Goal: Task Accomplishment & Management: Use online tool/utility

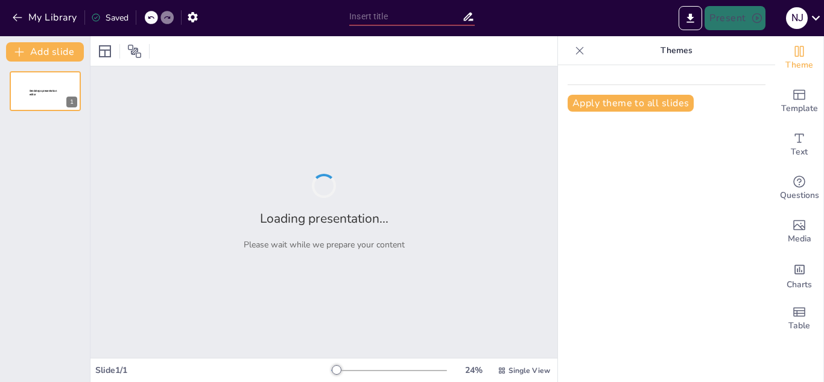
type input "Ciclo de un Proyecto: Explorando Cada Etapa Juntos"
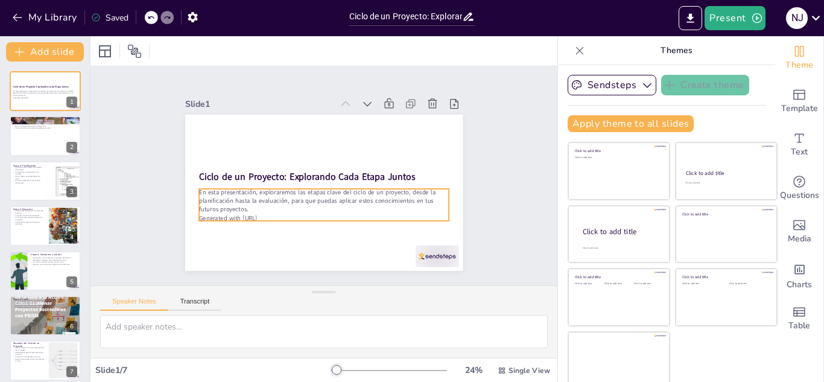
scroll to position [7, 0]
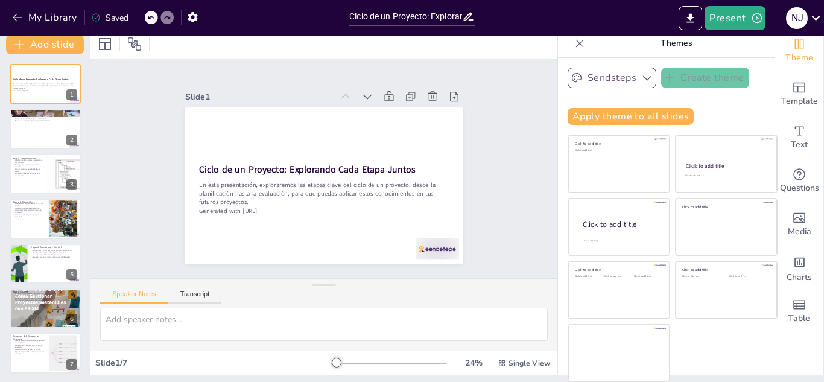
click at [589, 80] on button "Sendsteps" at bounding box center [612, 78] width 89 height 21
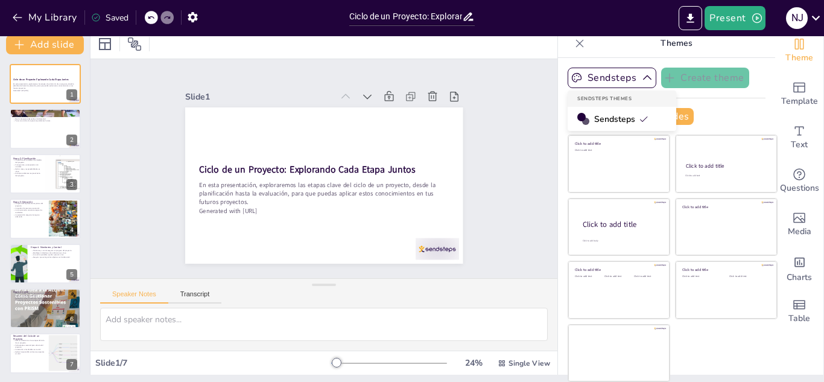
click at [596, 115] on span "Sendsteps" at bounding box center [621, 118] width 54 height 11
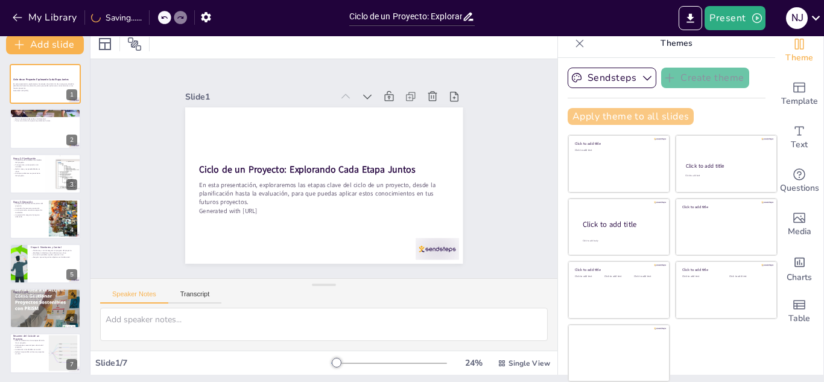
click at [615, 114] on button "Apply theme to all slides" at bounding box center [631, 116] width 126 height 17
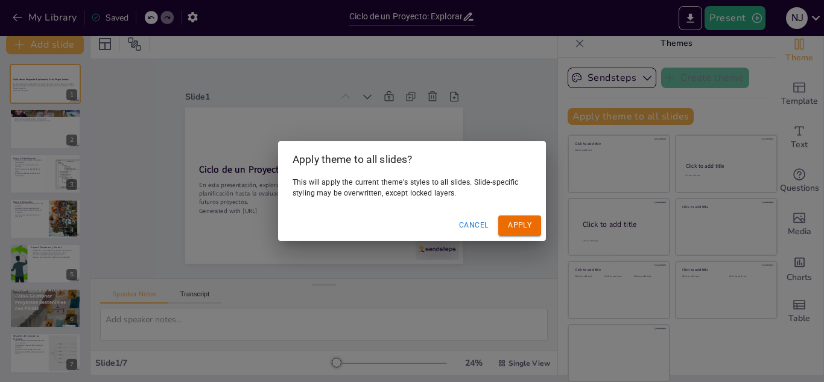
click at [528, 222] on button "Apply" at bounding box center [519, 225] width 43 height 20
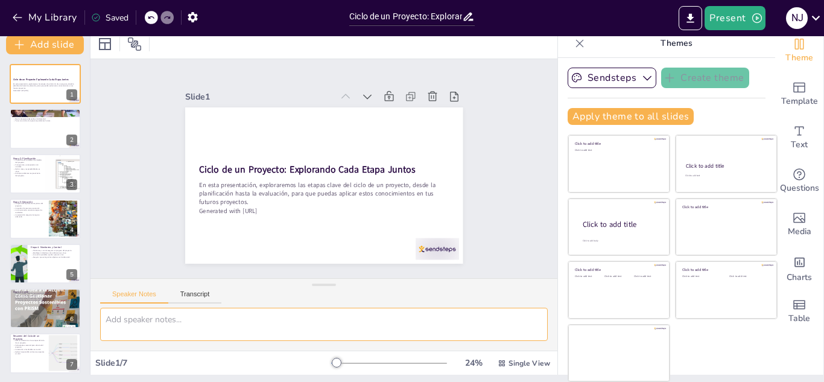
click at [163, 326] on textarea at bounding box center [324, 324] width 448 height 33
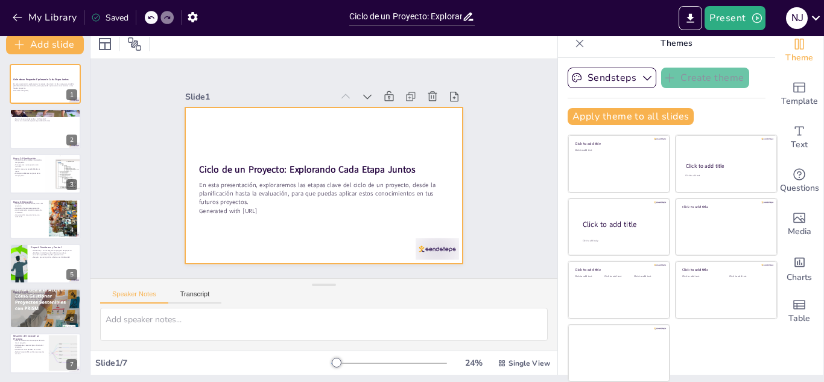
click at [345, 135] on div at bounding box center [317, 184] width 317 height 256
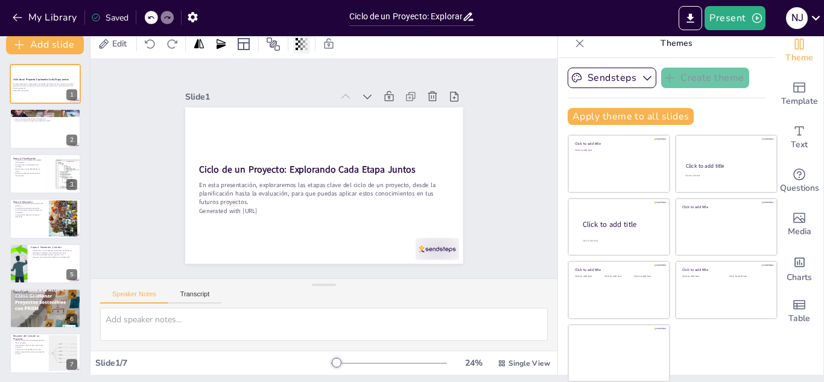
click at [306, 47] on icon at bounding box center [302, 44] width 12 height 12
click at [151, 77] on div "Slide 1 Ciclo de un Proyecto: Explorando Cada Etapa Juntos En esta presentación…" at bounding box center [323, 169] width 377 height 258
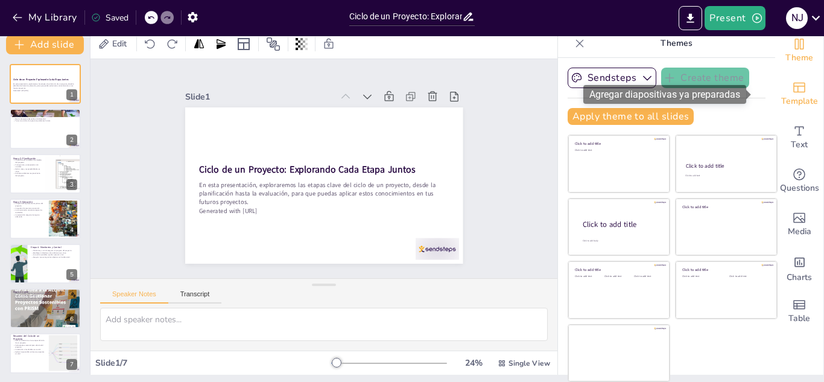
click at [781, 100] on span "Template" at bounding box center [799, 101] width 37 height 13
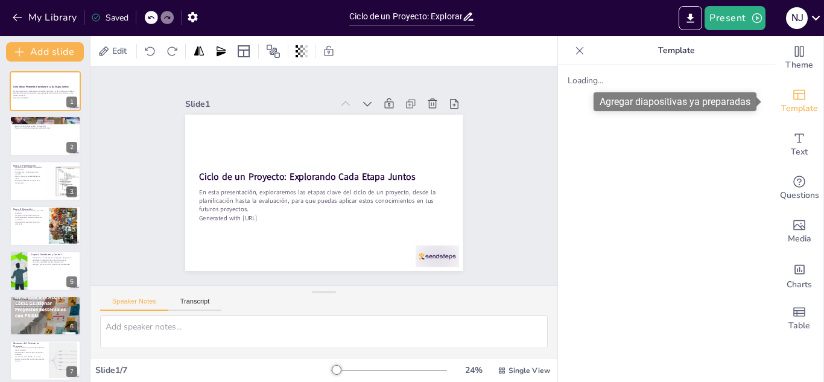
scroll to position [0, 0]
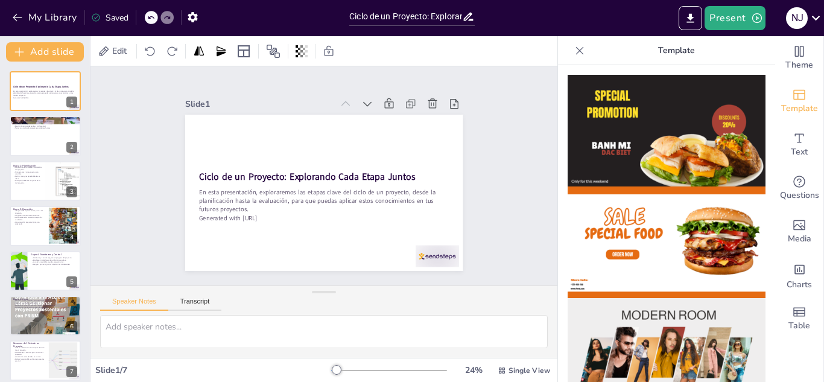
click at [574, 55] on icon at bounding box center [580, 51] width 12 height 12
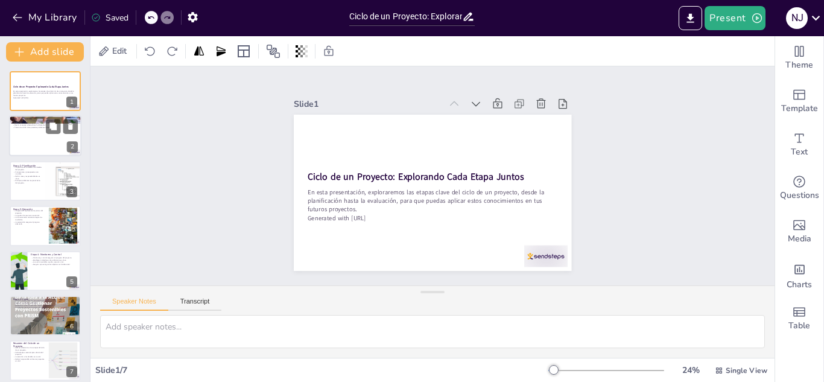
click at [44, 127] on p "Tener una visión clara previene problemas futuros." at bounding box center [45, 128] width 65 height 2
type textarea "La iniciación es esencial porque establece la dirección y el propósito del proy…"
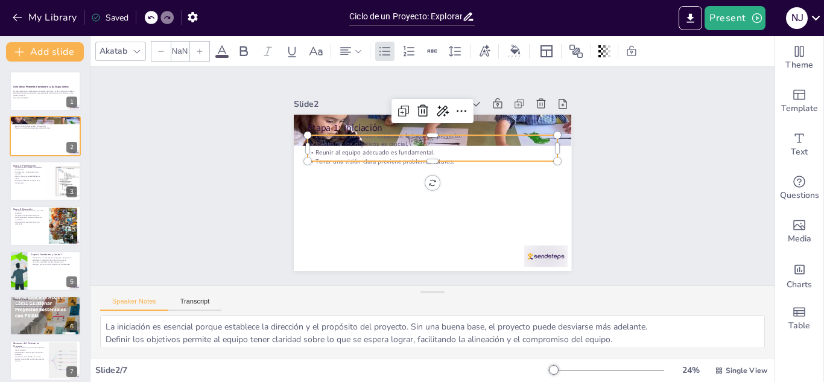
click at [428, 130] on p "La etapa de iniciación establece la base del proyecto." at bounding box center [471, 188] width 86 height 241
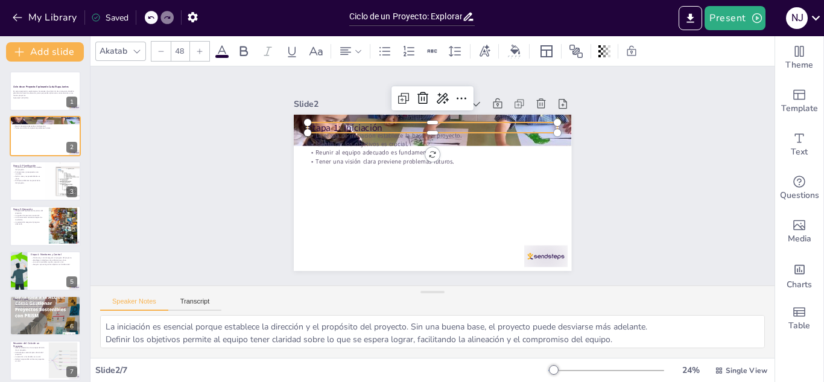
click at [326, 120] on p "Etapa 1: Iniciación" at bounding box center [447, 130] width 242 height 90
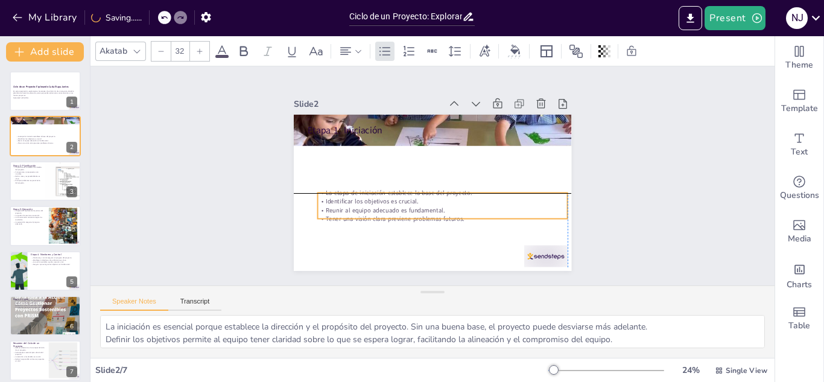
drag, startPoint x: 326, startPoint y: 136, endPoint x: 331, endPoint y: 196, distance: 60.0
click at [331, 196] on p "Identificar los objetivos es crucial." at bounding box center [437, 203] width 246 height 60
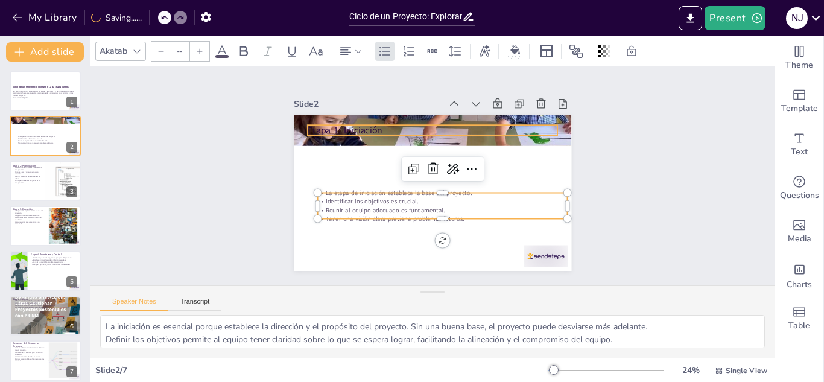
type input "48"
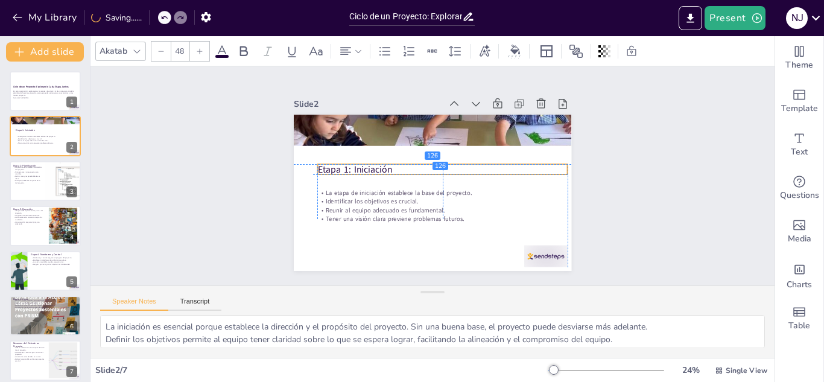
drag, startPoint x: 338, startPoint y: 127, endPoint x: 344, endPoint y: 169, distance: 42.0
click at [344, 169] on p "Etapa 1: Iniciación" at bounding box center [443, 171] width 247 height 65
click at [36, 183] on p "Anticipar problemas mejora el éxito del proyecto." at bounding box center [27, 182] width 29 height 4
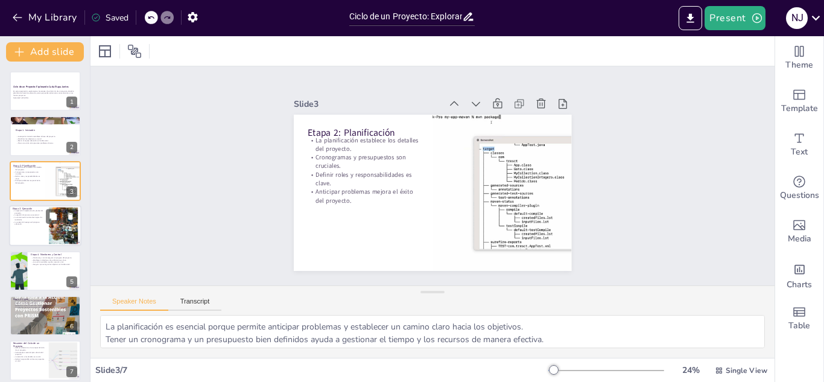
click at [59, 230] on div at bounding box center [64, 226] width 66 height 37
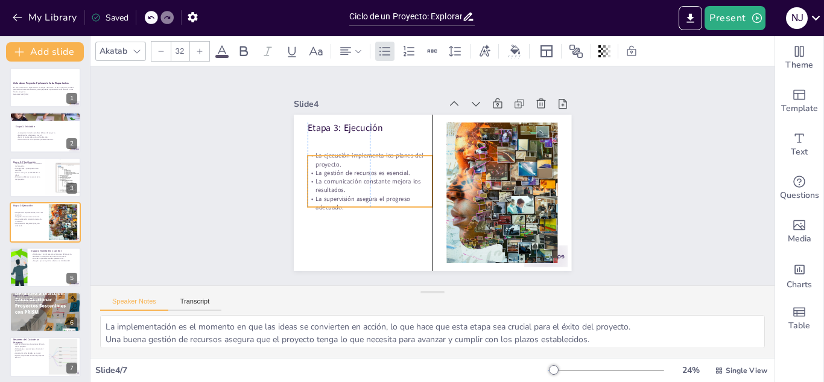
drag, startPoint x: 333, startPoint y: 171, endPoint x: 334, endPoint y: 191, distance: 20.5
click at [334, 191] on p "La supervisión asegura el progreso adecuado." at bounding box center [364, 175] width 121 height 67
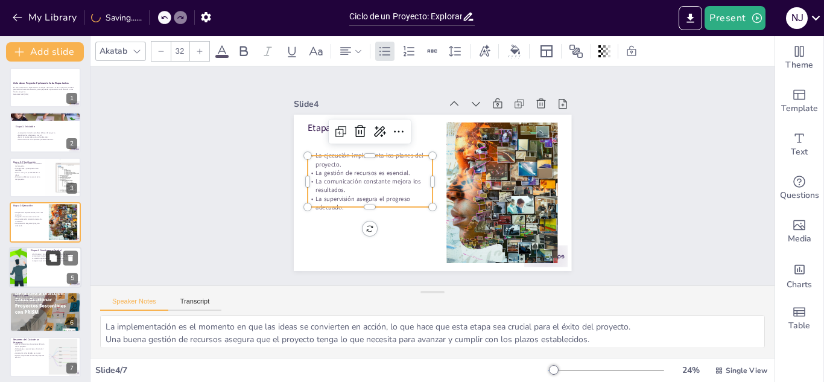
click at [60, 259] on button at bounding box center [53, 257] width 14 height 14
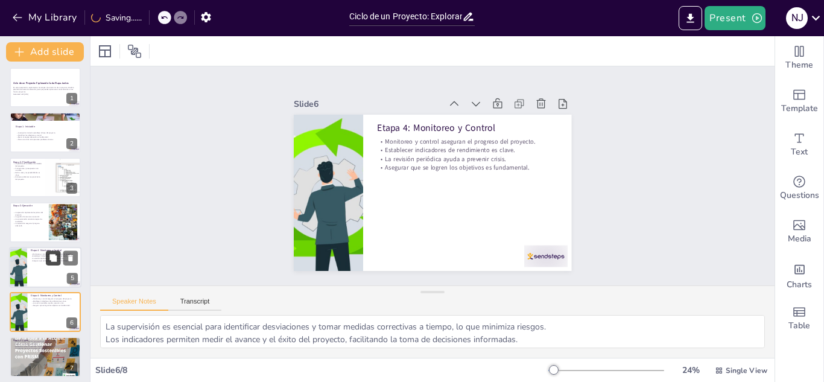
scroll to position [53, 0]
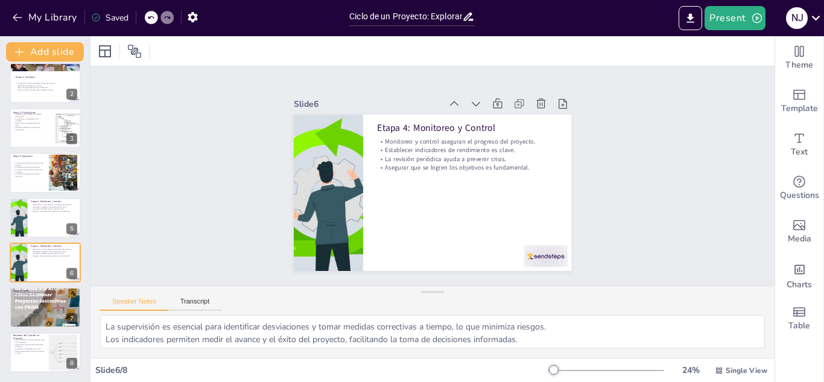
click at [102, 21] on div "Saved" at bounding box center [109, 17] width 37 height 11
click at [148, 19] on icon at bounding box center [150, 17] width 7 height 7
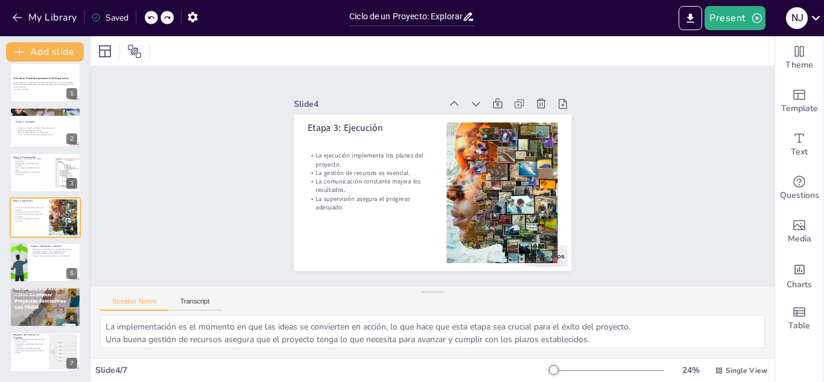
scroll to position [8, 0]
click at [39, 215] on p "La comunicación constante mejora los resultados." at bounding box center [29, 216] width 33 height 4
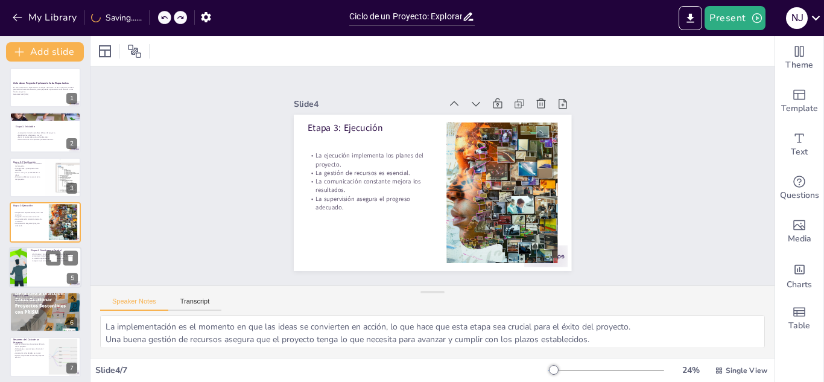
click at [39, 255] on p "Establecer indicadores de rendimiento es clave." at bounding box center [54, 256] width 47 height 2
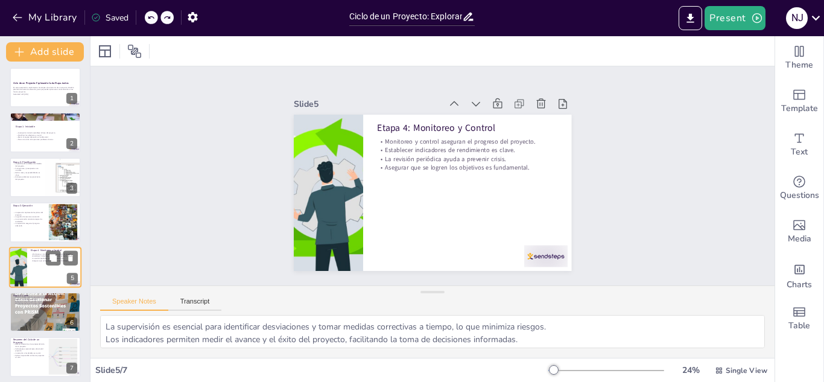
scroll to position [8, 0]
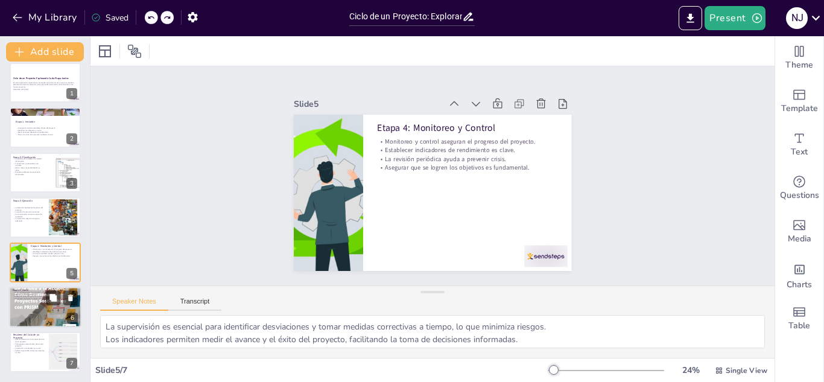
click at [19, 306] on div at bounding box center [45, 307] width 72 height 54
type textarea "Finalizar adecuadamente el proyecto asegura que todos los aspectos estén comple…"
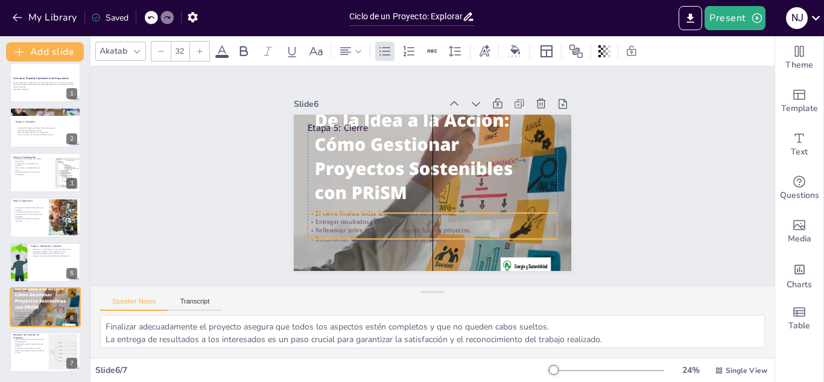
drag, startPoint x: 322, startPoint y: 138, endPoint x: 320, endPoint y: 216, distance: 77.8
click at [320, 216] on p "Entregar resultados es esencial." at bounding box center [418, 220] width 241 height 86
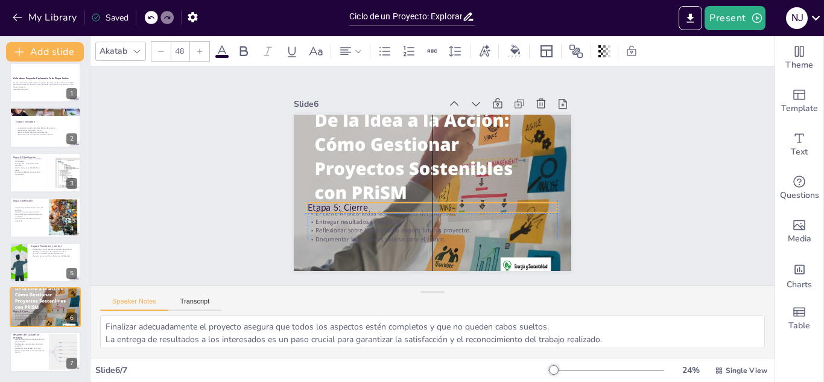
drag, startPoint x: 325, startPoint y: 124, endPoint x: 322, endPoint y: 202, distance: 77.9
click at [322, 202] on p "Etapa 5: Cierre" at bounding box center [419, 204] width 233 height 113
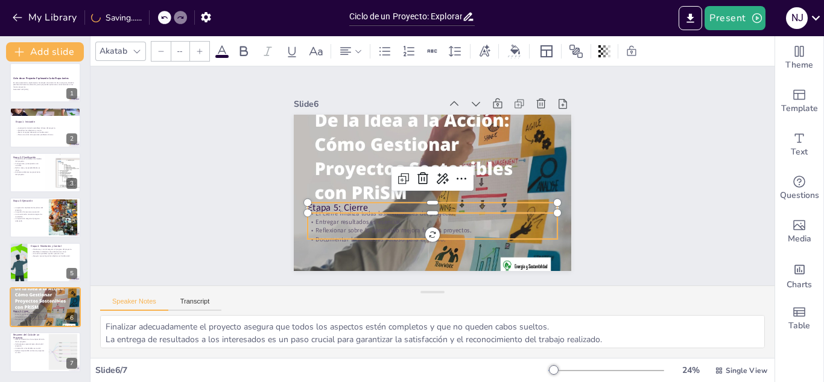
type input "32"
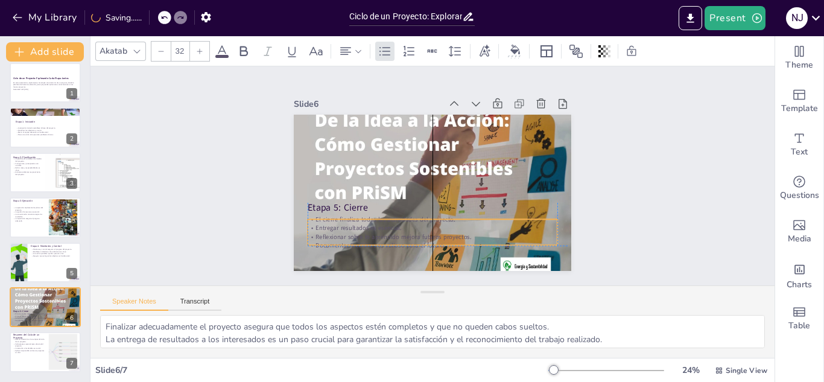
drag, startPoint x: 319, startPoint y: 223, endPoint x: 319, endPoint y: 229, distance: 6.6
click at [319, 229] on p "Reflexionar sobre lo aprendido mejora futuros proyectos." at bounding box center [387, 135] width 174 height 192
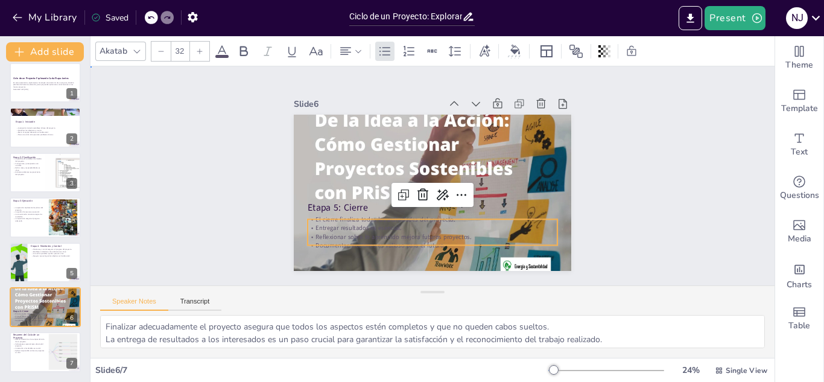
click at [217, 226] on div "Slide 1 Ciclo de un Proyecto: Explorando Cada Etapa Juntos En esta presentación…" at bounding box center [432, 176] width 702 height 532
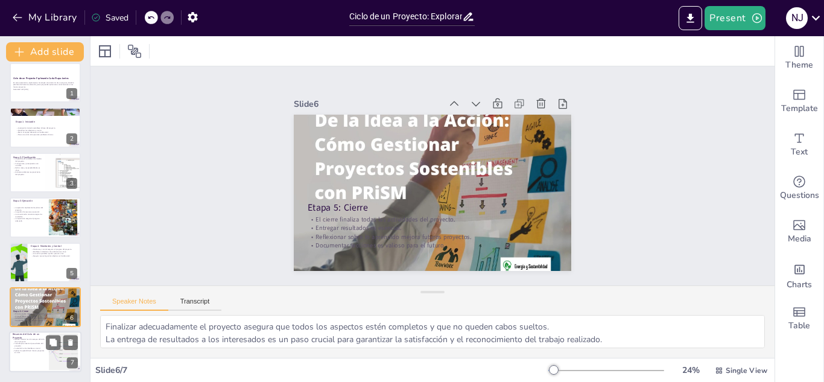
click at [38, 341] on p "Hemos cubierto las cinco etapas del ciclo de un proyecto." at bounding box center [29, 340] width 33 height 4
type textarea "Resumir las etapas es fundamental para recordar los puntos clave y aplicar lo a…"
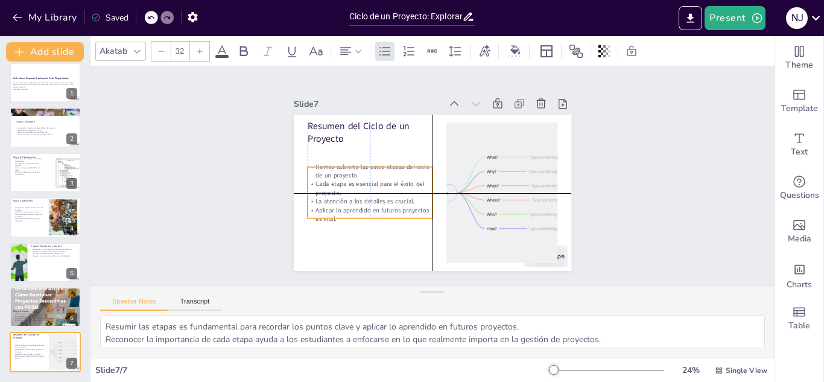
drag, startPoint x: 313, startPoint y: 159, endPoint x: 314, endPoint y: 179, distance: 19.9
click at [430, 172] on p "Cada etapa es esencial para el éxito del proyecto." at bounding box center [493, 157] width 126 height 30
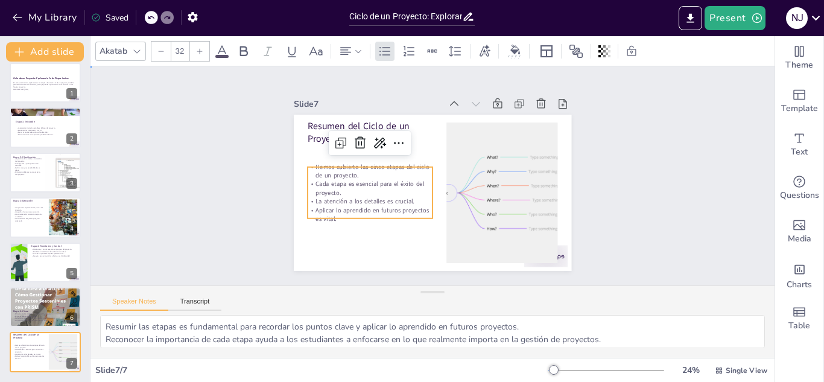
click at [191, 177] on div "Slide 1 Ciclo de un Proyecto: Explorando Cada Etapa Juntos En esta presentación…" at bounding box center [432, 176] width 702 height 532
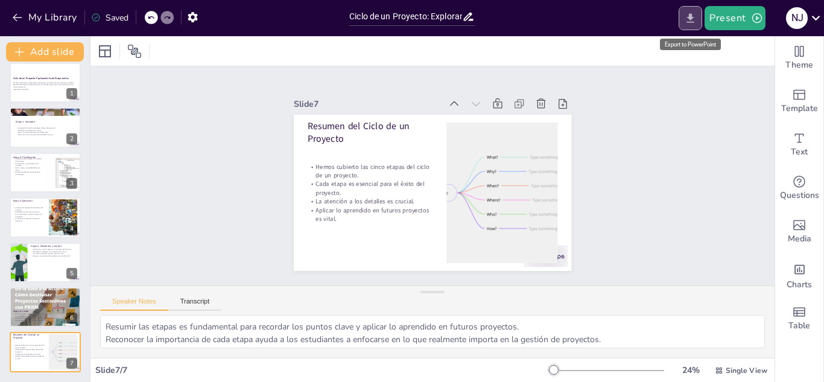
click at [693, 23] on icon "Export to PowerPoint" at bounding box center [690, 18] width 13 height 13
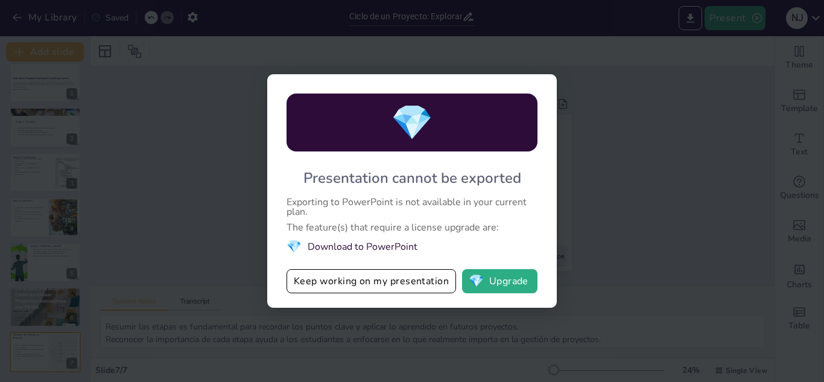
click at [623, 129] on div "💎 Presentation cannot be exported Exporting to PowerPoint is not available in y…" at bounding box center [412, 191] width 824 height 382
click at [386, 286] on button "Keep working on my presentation" at bounding box center [372, 281] width 170 height 24
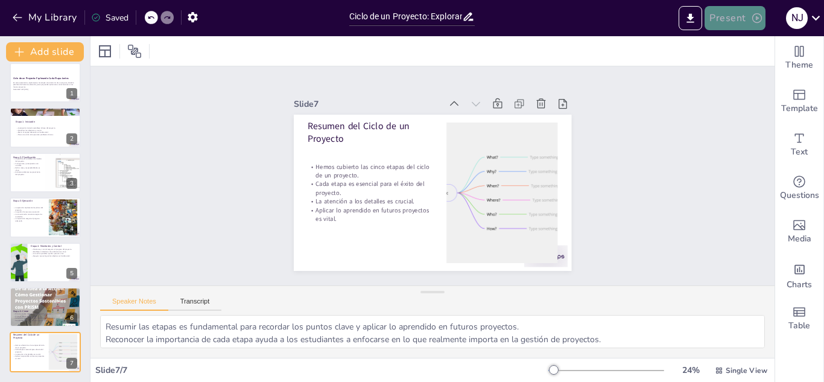
click at [734, 19] on button "Present" at bounding box center [735, 18] width 60 height 24
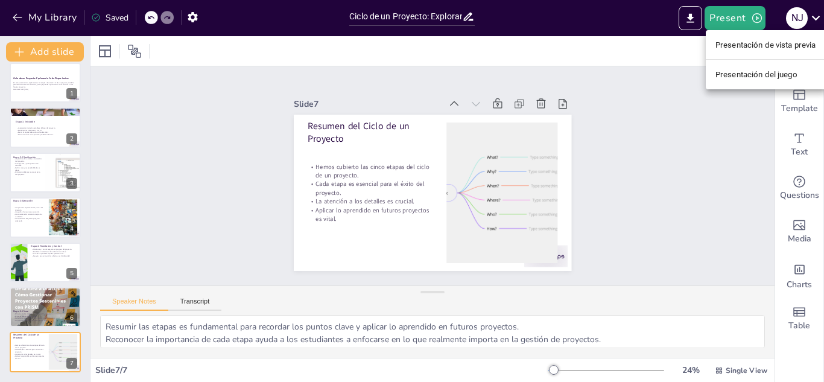
click at [740, 45] on font "Presentación de vista previa" at bounding box center [766, 44] width 101 height 9
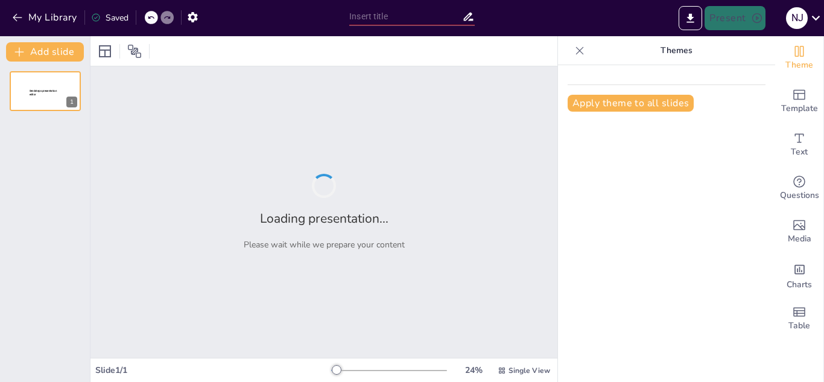
type input "Ciclo de un Proyecto: Explorando Cada Etapa Juntos"
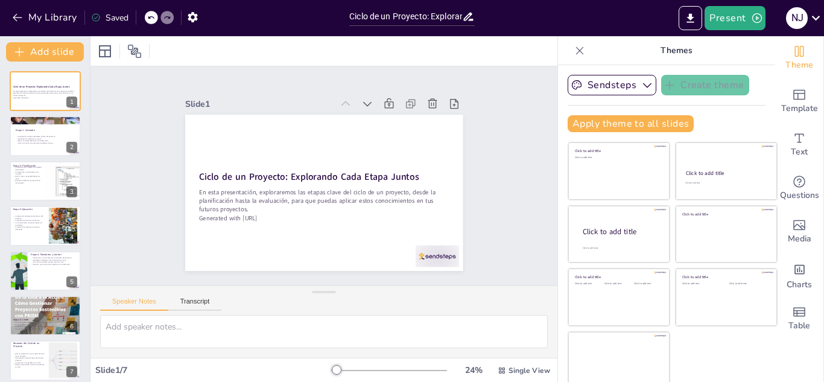
scroll to position [7, 0]
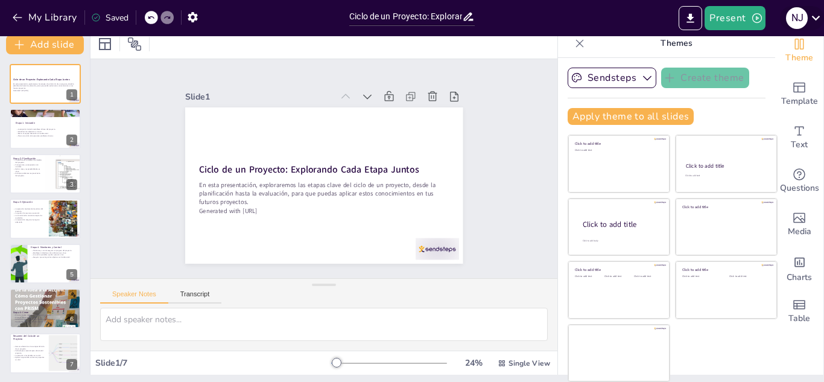
click at [810, 14] on icon at bounding box center [816, 18] width 16 height 16
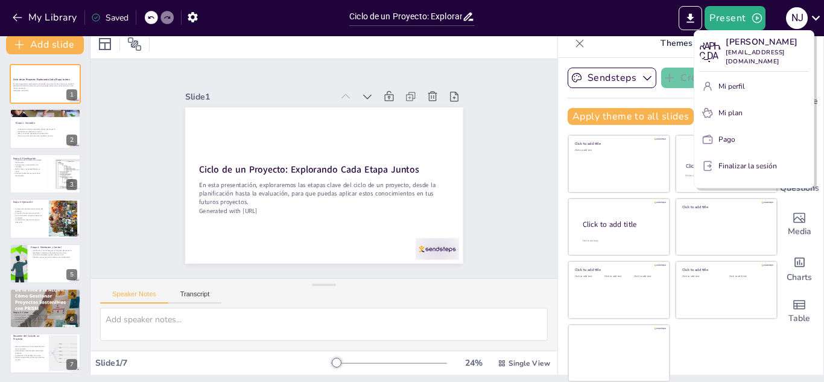
click at [554, 24] on div at bounding box center [412, 191] width 824 height 382
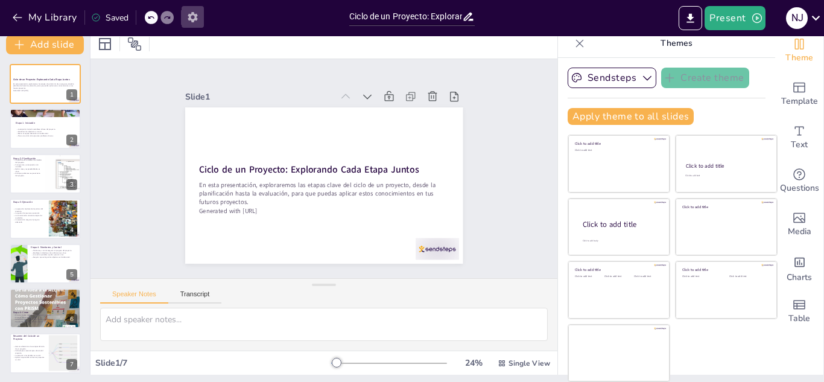
click at [194, 22] on icon "button" at bounding box center [192, 17] width 13 height 13
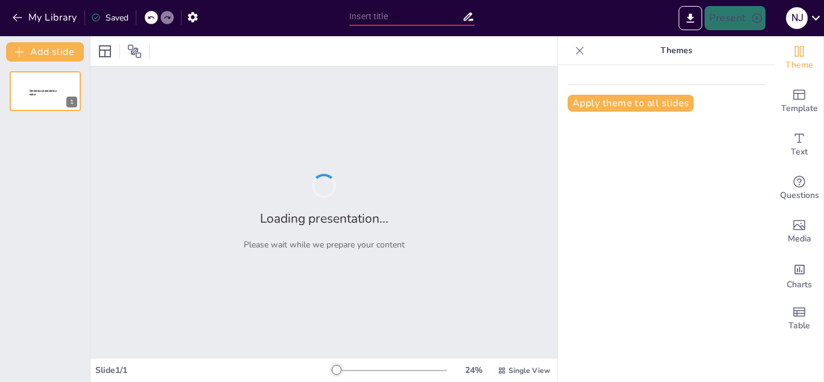
type input "Ciclo de un Proyecto: Explorando Cada Etapa Juntos"
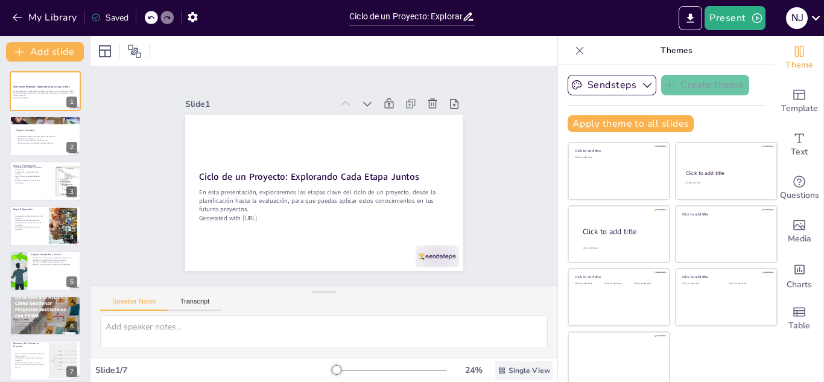
click at [509, 366] on span "Single View" at bounding box center [530, 371] width 42 height 10
click at [476, 208] on div "Slide 1 Ciclo de un Proyecto: Explorando Cada Etapa Juntos En esta presentación…" at bounding box center [324, 176] width 384 height 372
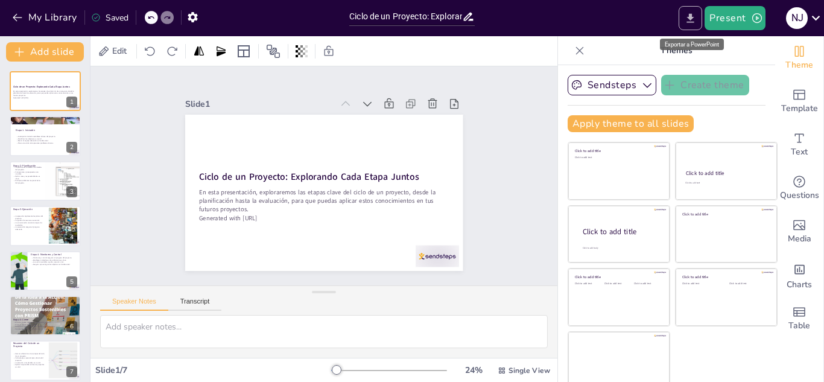
click at [699, 12] on button "Export to PowerPoint" at bounding box center [691, 18] width 24 height 24
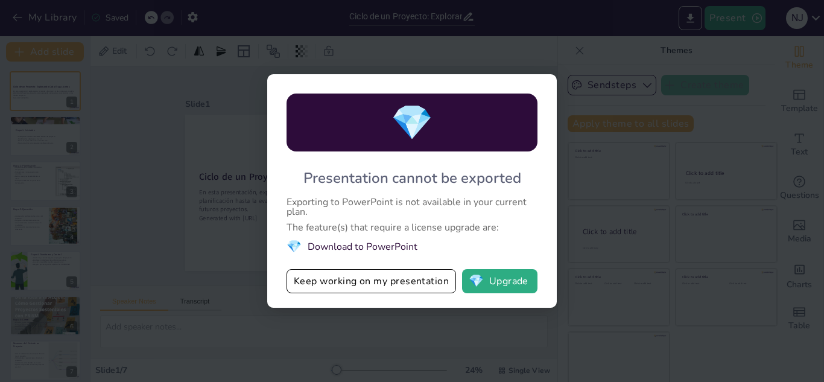
click at [594, 46] on div "💎 Presentation cannot be exported Exporting to PowerPoint is not available in y…" at bounding box center [412, 191] width 824 height 382
click at [421, 283] on button "Keep working on my presentation" at bounding box center [372, 281] width 170 height 24
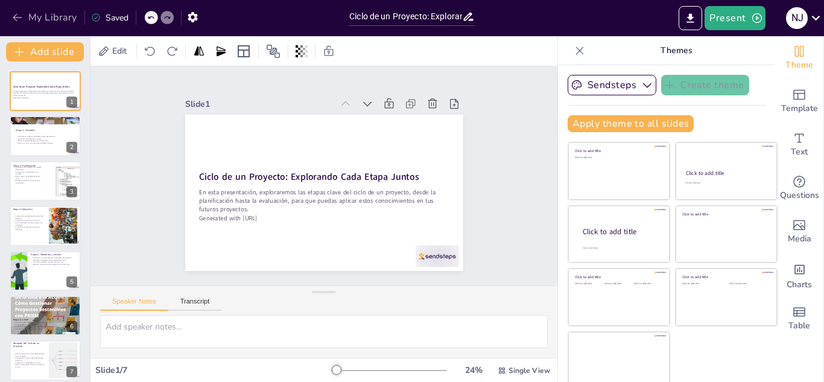
click at [16, 19] on icon "button" at bounding box center [17, 17] width 12 height 12
